Goal: Book appointment/travel/reservation

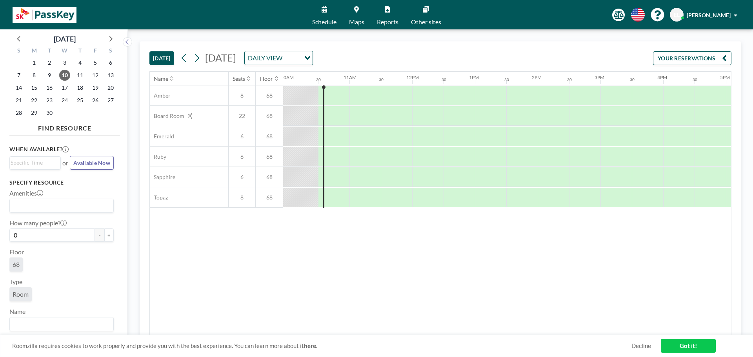
scroll to position [0, 628]
click at [348, 91] on div at bounding box center [361, 96] width 31 height 20
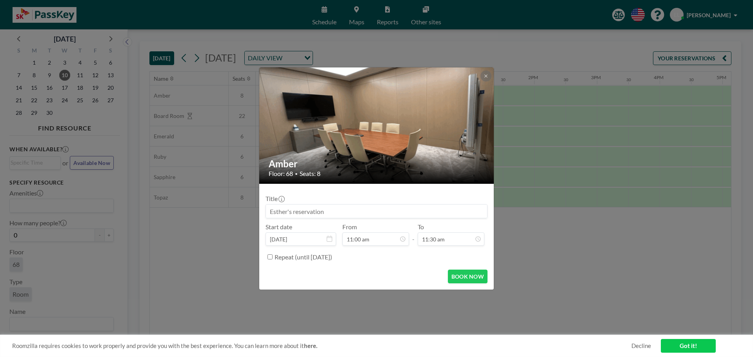
scroll to position [321, 0]
click at [355, 213] on input at bounding box center [376, 211] width 221 height 13
drag, startPoint x: 332, startPoint y: 211, endPoint x: 244, endPoint y: 206, distance: 87.7
click at [244, 206] on div "Amber Floor: 68 • Seats: 8 Title Start date [DATE] From 11:00 am - To 11:30 am …" at bounding box center [376, 178] width 753 height 357
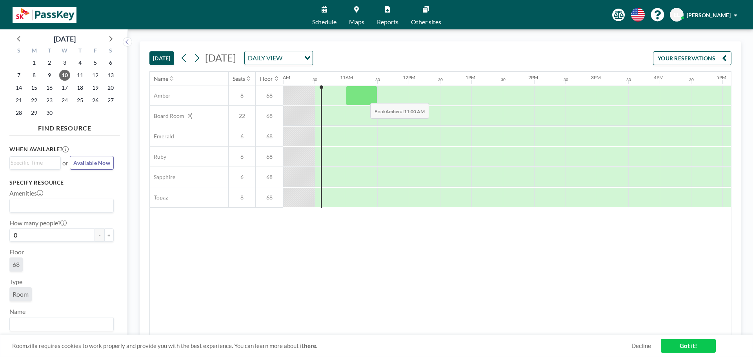
click at [365, 96] on div at bounding box center [361, 96] width 31 height 20
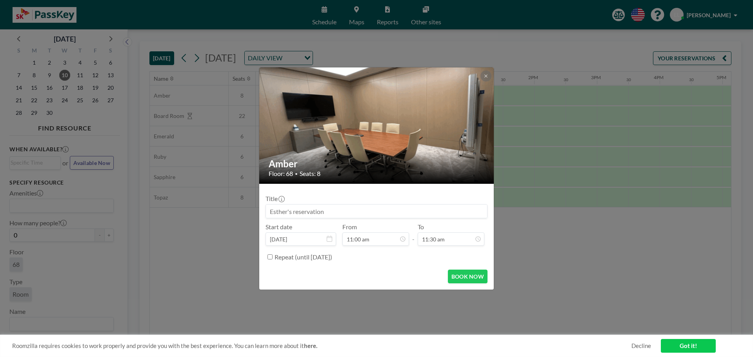
click at [333, 212] on input at bounding box center [376, 211] width 221 height 13
type input "S"
type input "남"
type input "SKA 전략지원"
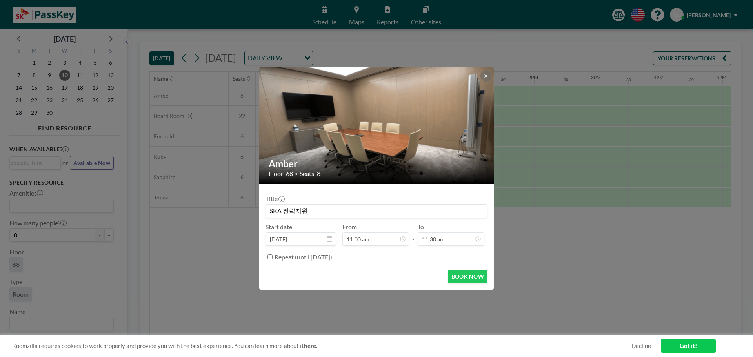
drag, startPoint x: 385, startPoint y: 264, endPoint x: 399, endPoint y: 273, distance: 16.4
click at [385, 264] on form "Title SKA 전략지원 Start date [DATE] From 11:00 am 11:00 am 11:30 am 12:00 pm 12:30…" at bounding box center [376, 237] width 235 height 106
click at [477, 280] on button "BOOK NOW" at bounding box center [468, 277] width 40 height 14
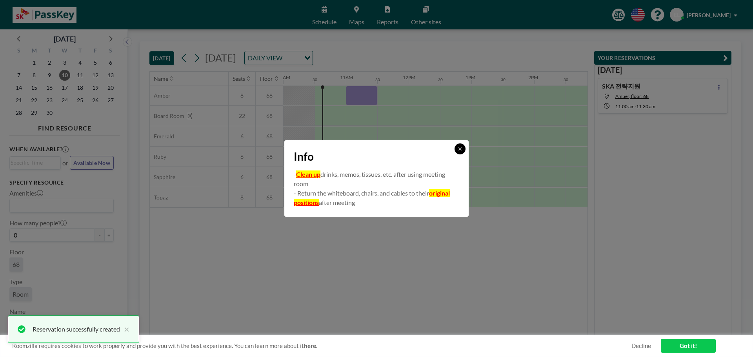
click at [461, 151] on icon at bounding box center [460, 149] width 5 height 5
